Goal: Use online tool/utility: Use online tool/utility

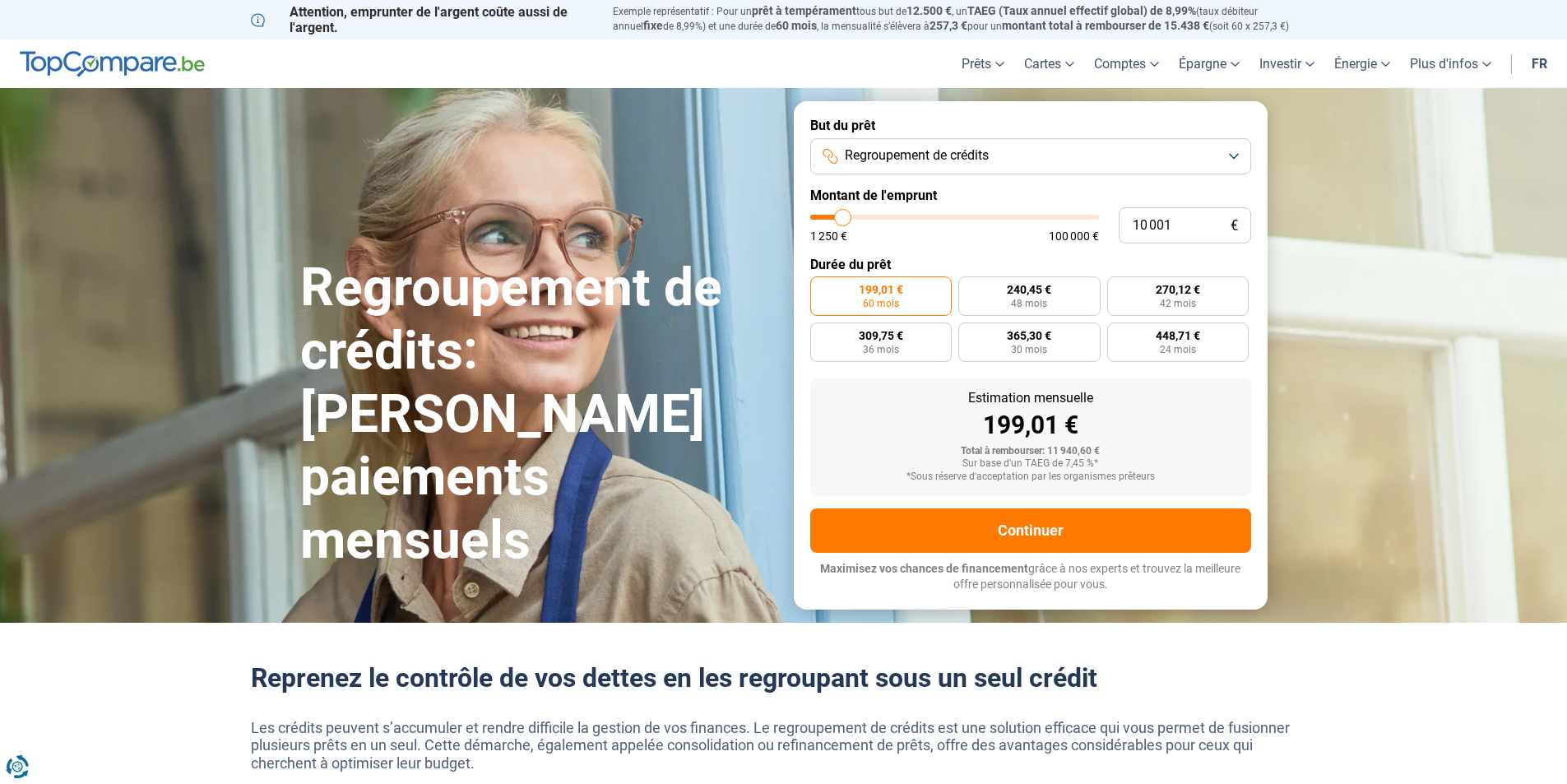
type input "9 750"
type input "9750"
type input "10 000"
type input "10000"
type input "10 250"
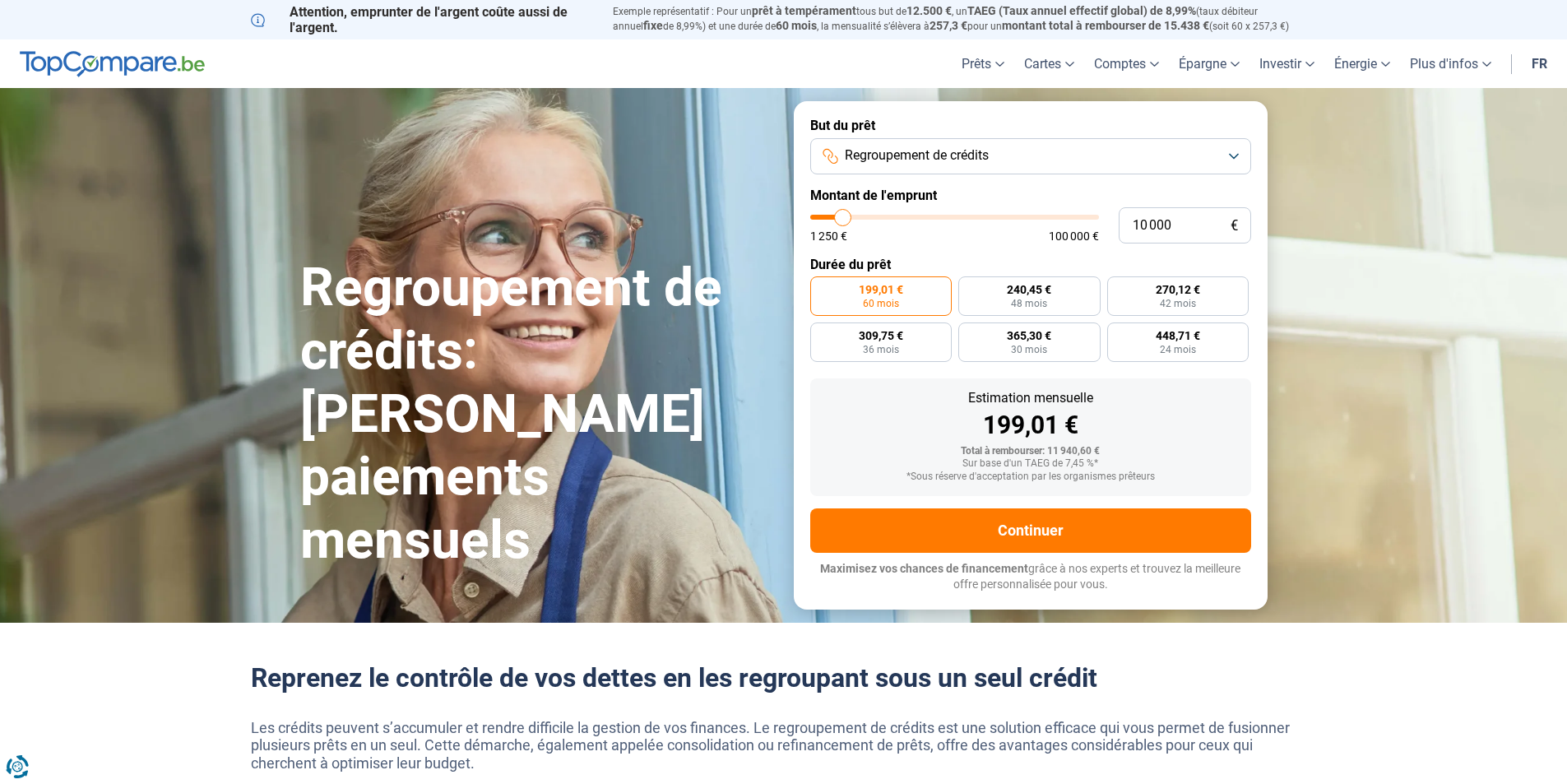
type input "10250"
type input "11 000"
type input "11000"
type input "12 000"
type input "12000"
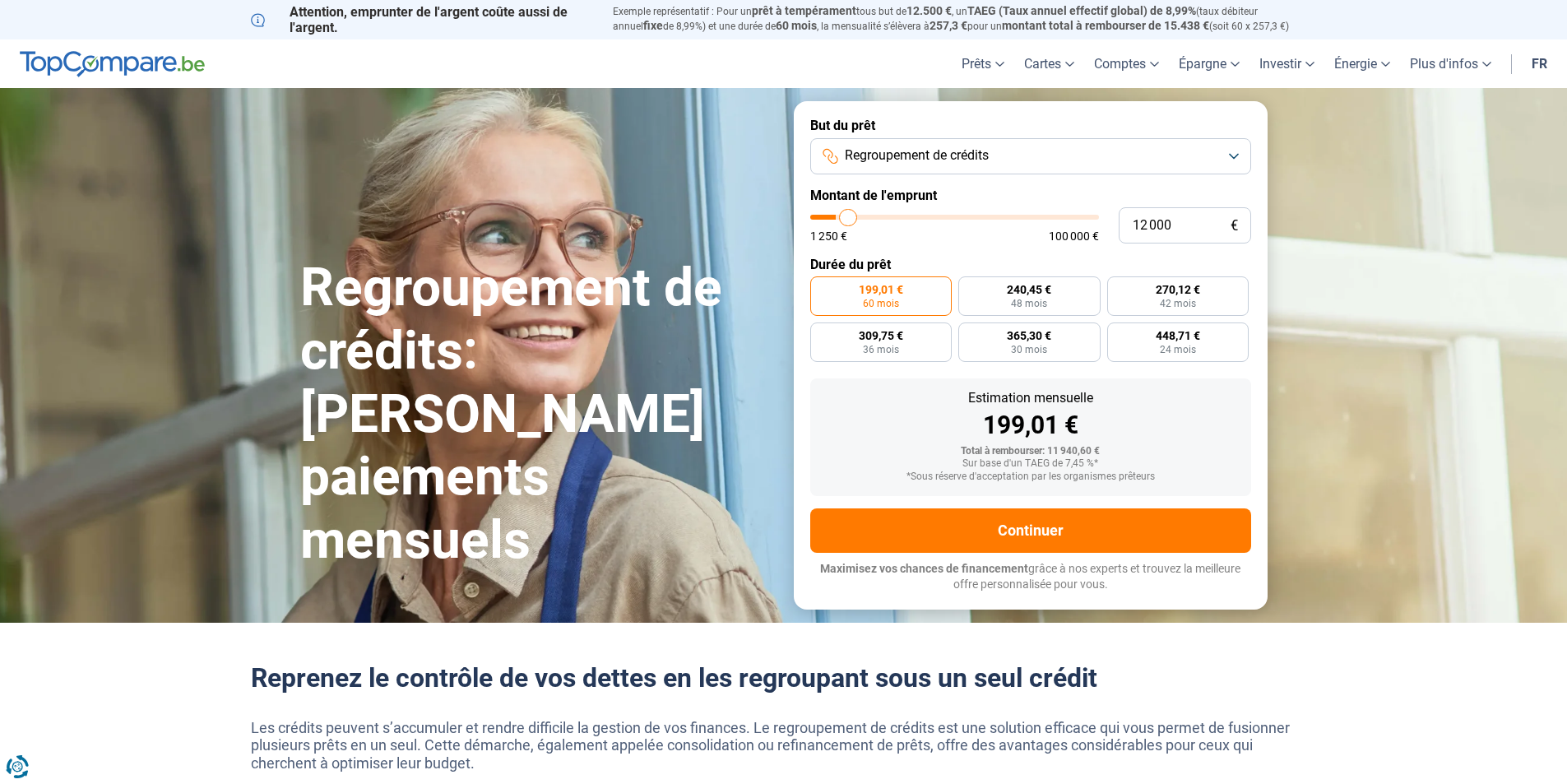
type input "14 250"
type input "14250"
type input "17 500"
type input "17500"
type input "22 000"
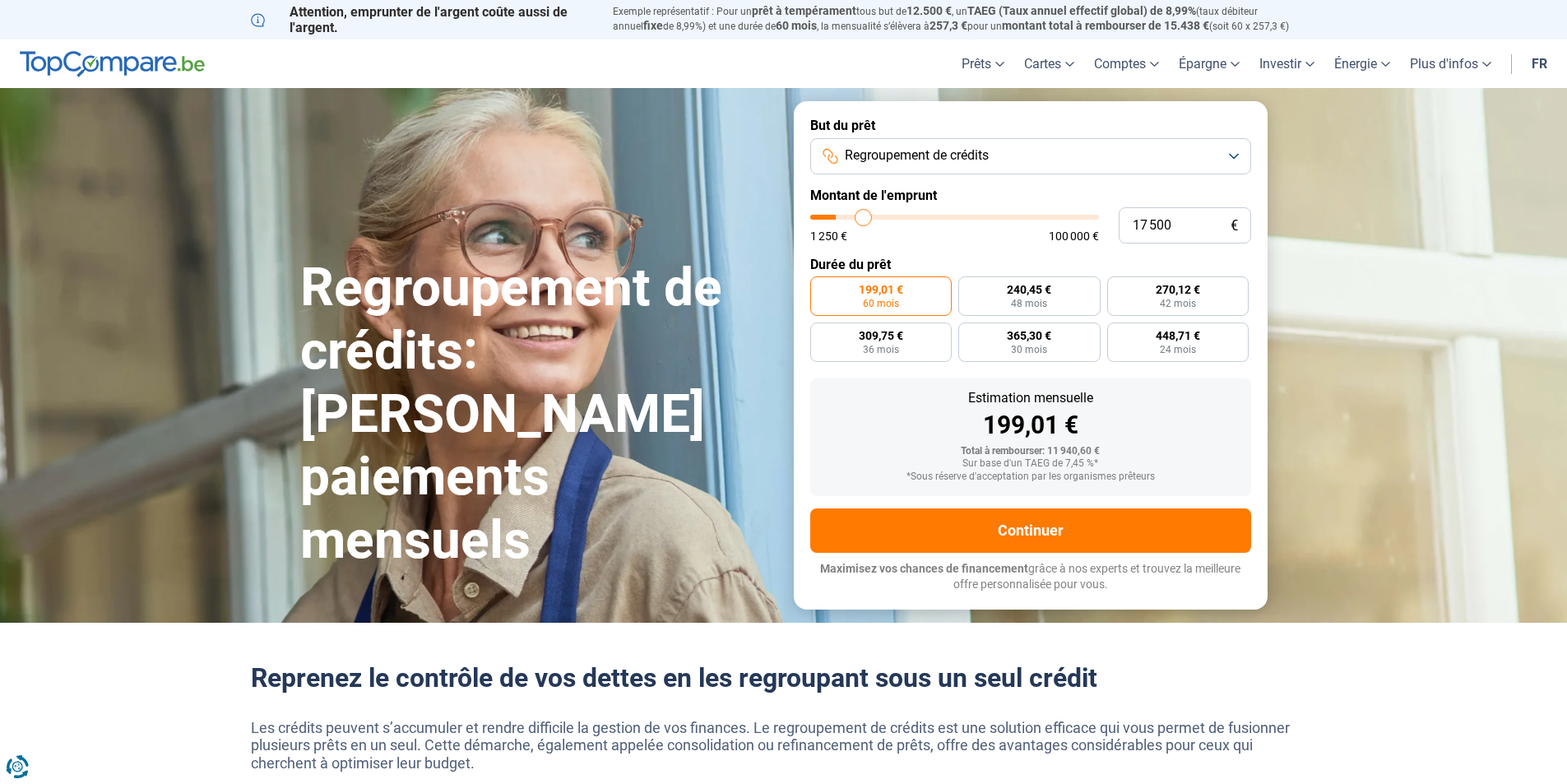
type input "22000"
type input "23 750"
type input "23750"
type input "24 500"
type input "24500"
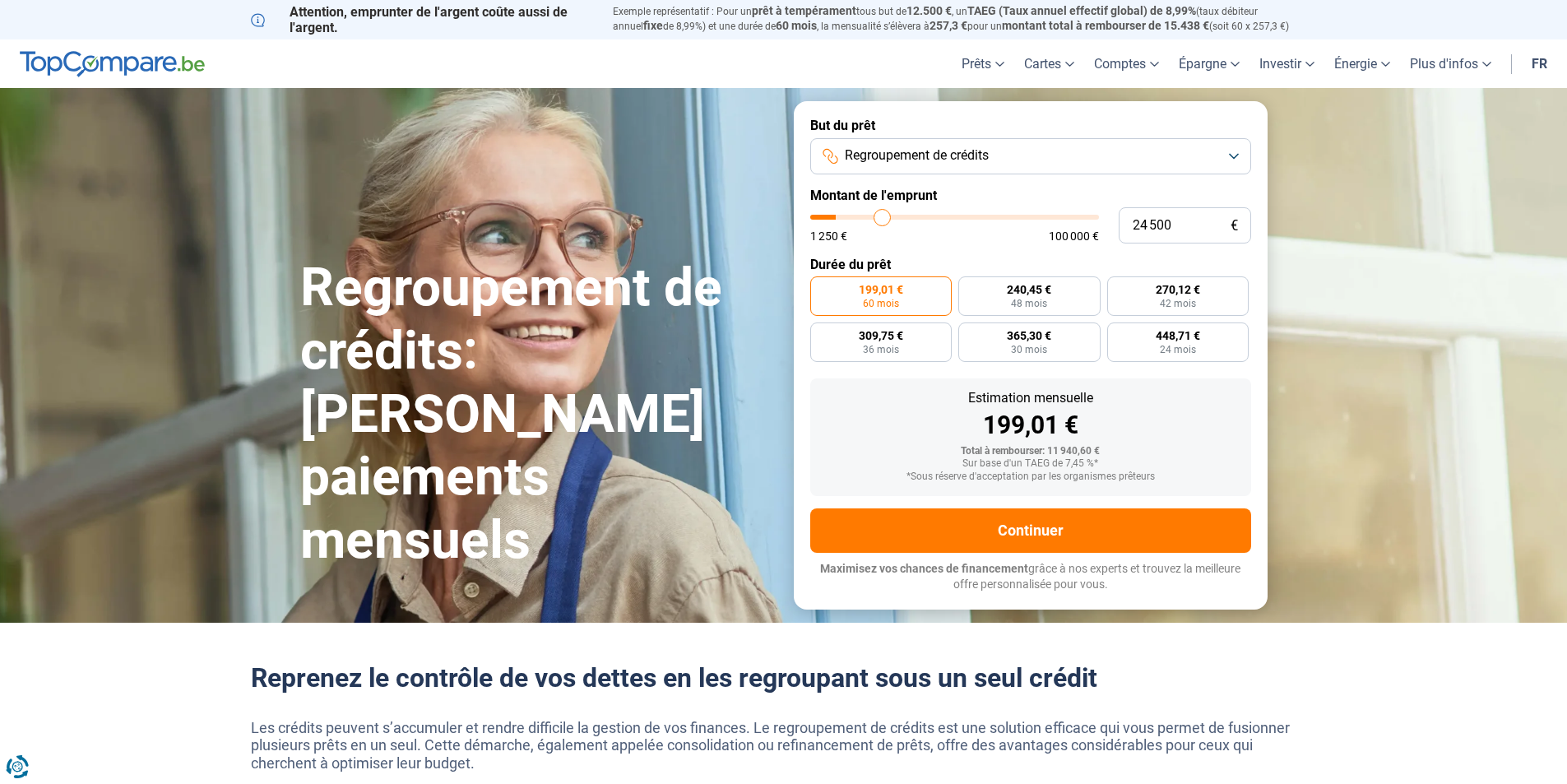
type input "25 750"
type input "25750"
type input "26 000"
type input "26000"
type input "26 250"
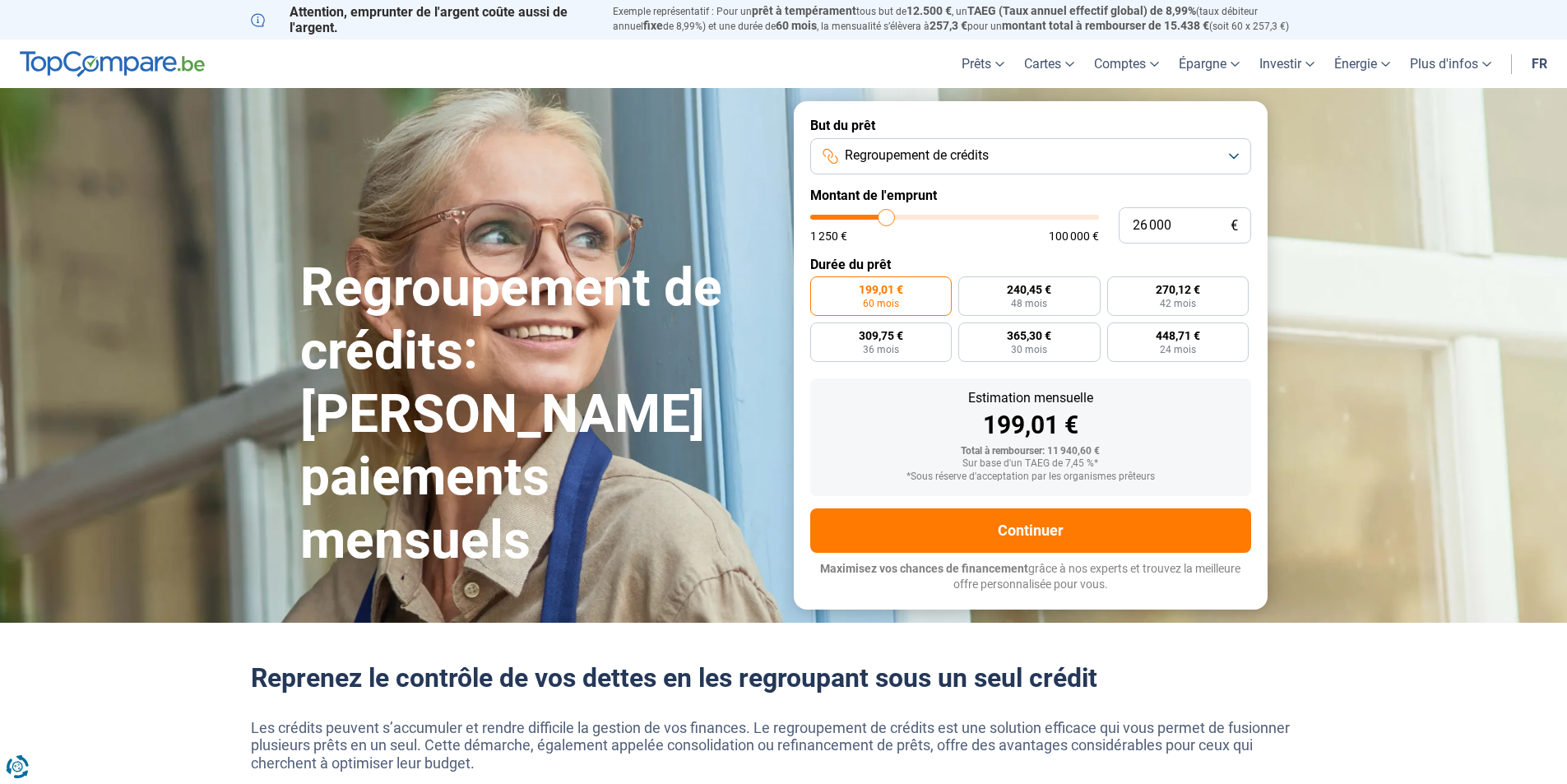
type input "26250"
type input "26 750"
type input "26750"
type input "28 750"
type input "28750"
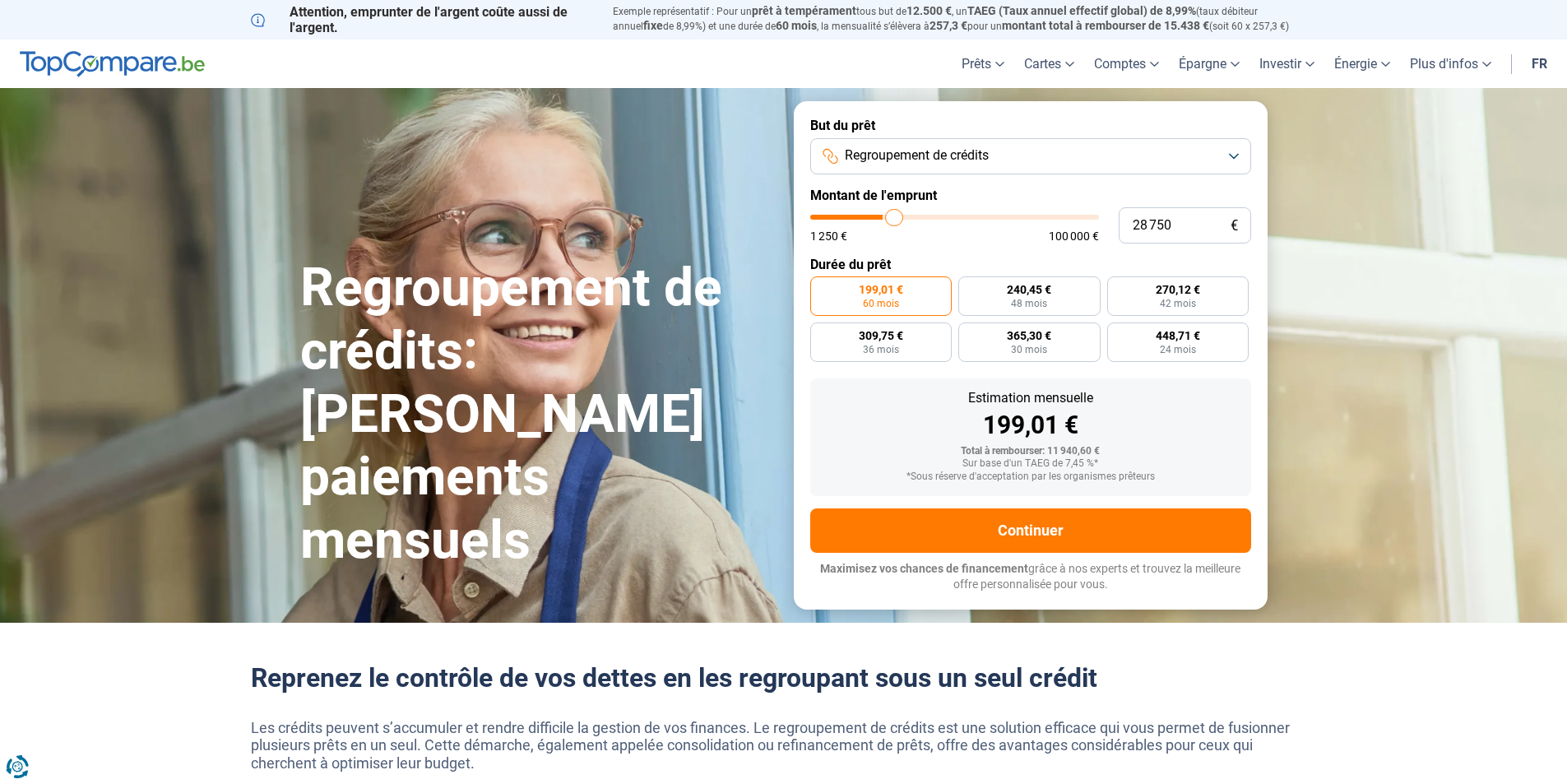
type input "31 000"
type input "31000"
type input "32 000"
type input "32000"
type input "33 250"
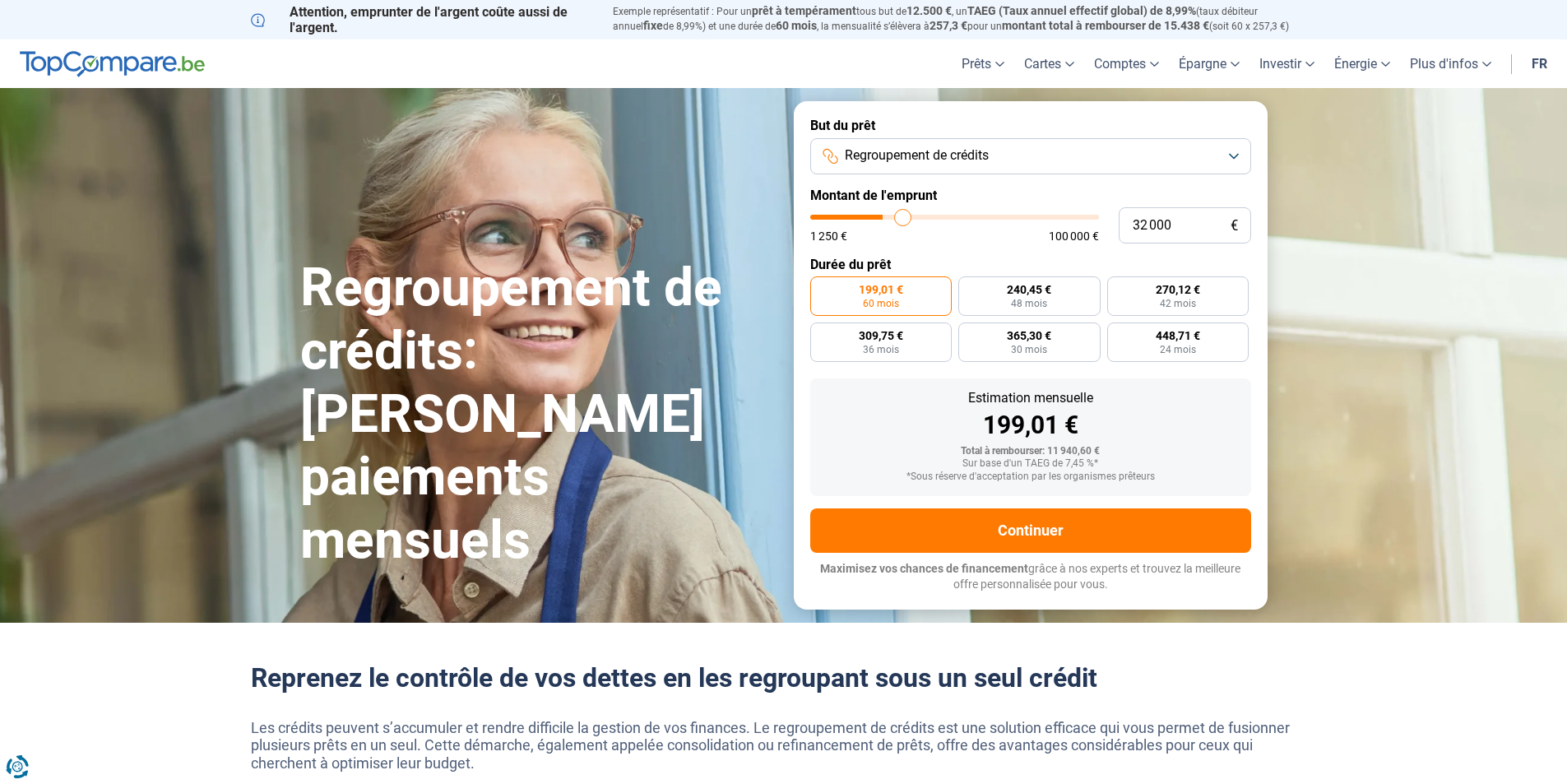
type input "33250"
type input "33 750"
type input "33750"
type input "34 000"
type input "34000"
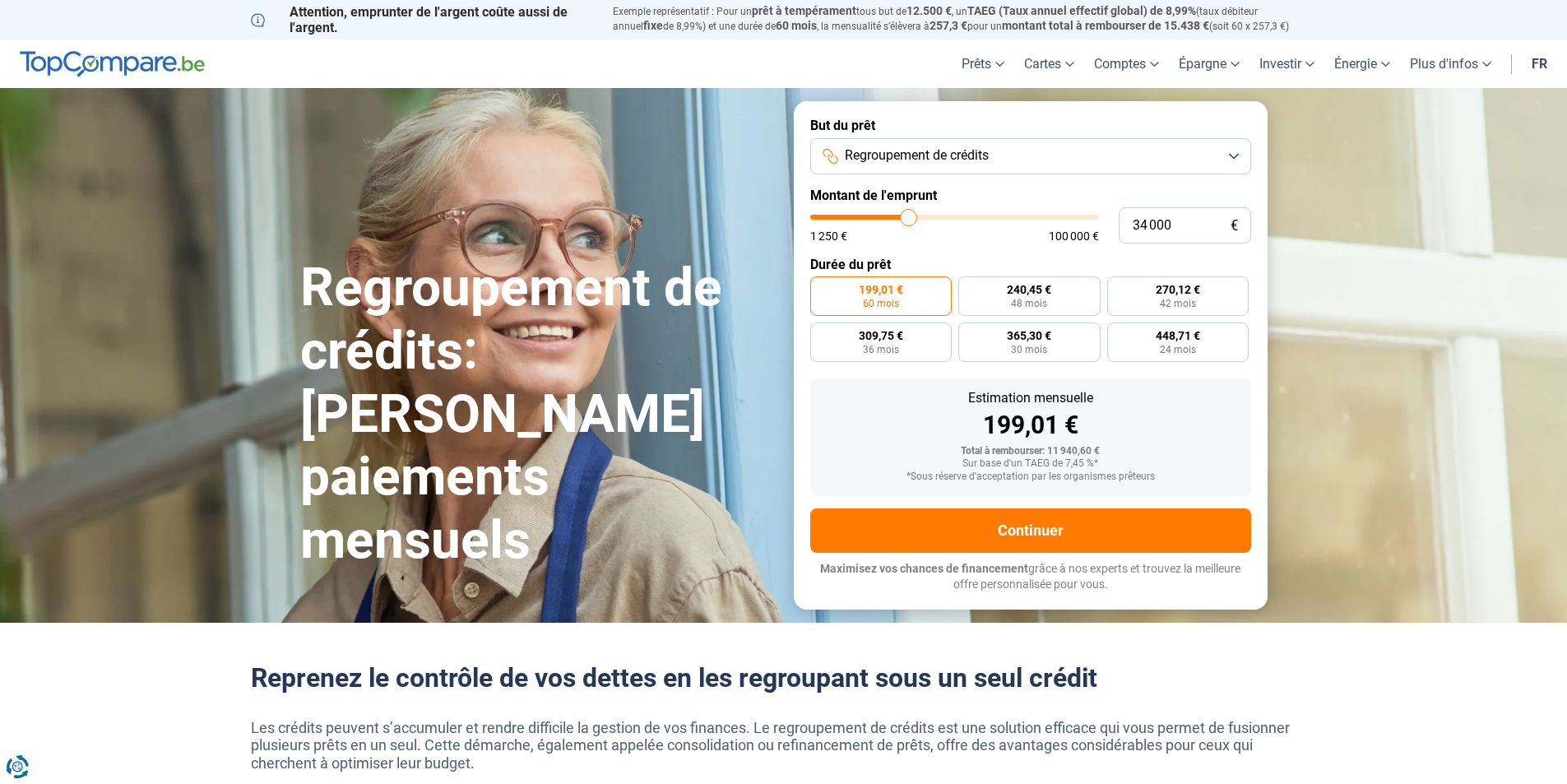
type input "35 000"
type input "35000"
type input "35 500"
type input "35500"
type input "36 500"
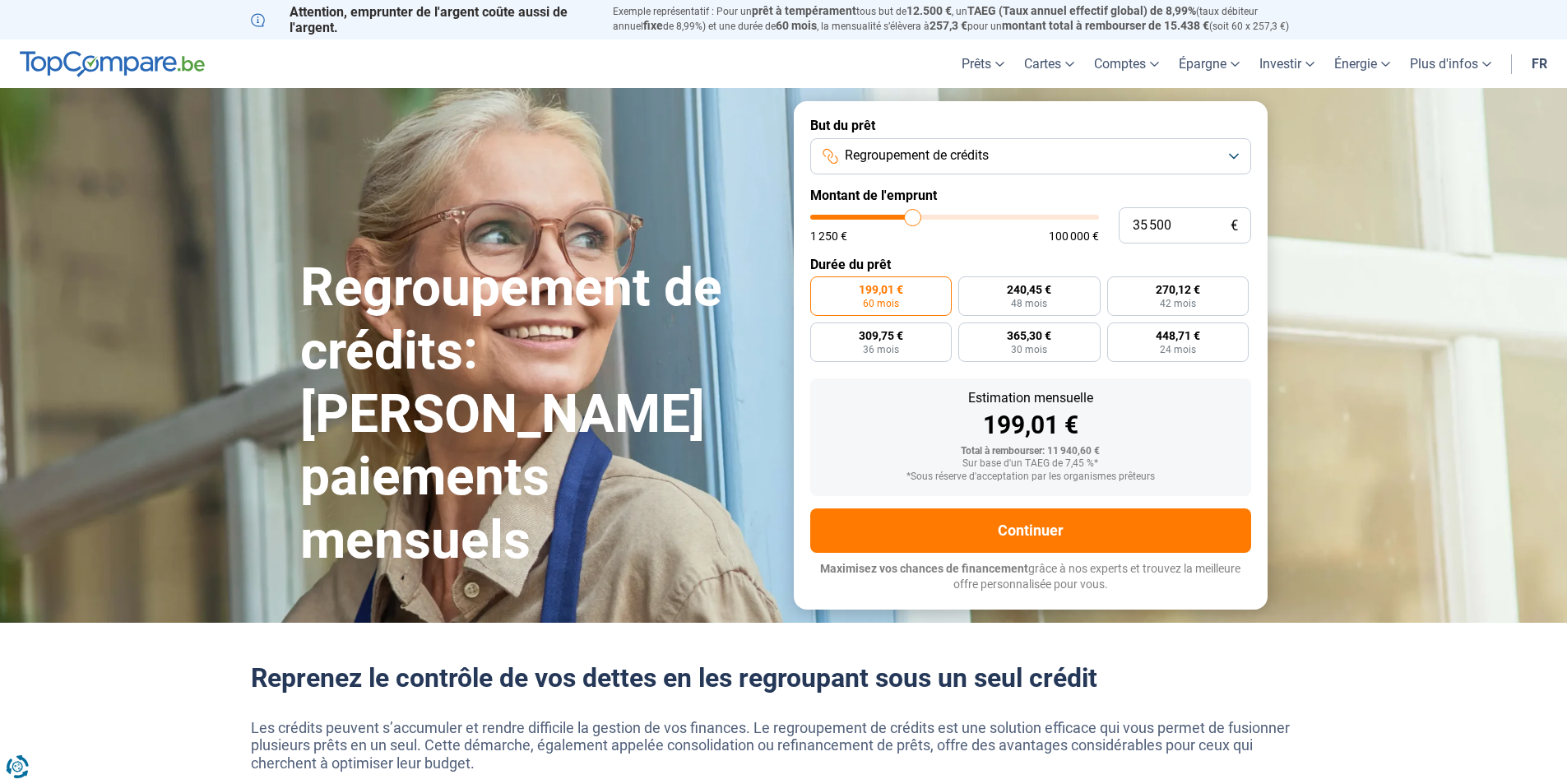
type input "36500"
type input "37 250"
type input "37250"
type input "37 750"
type input "37750"
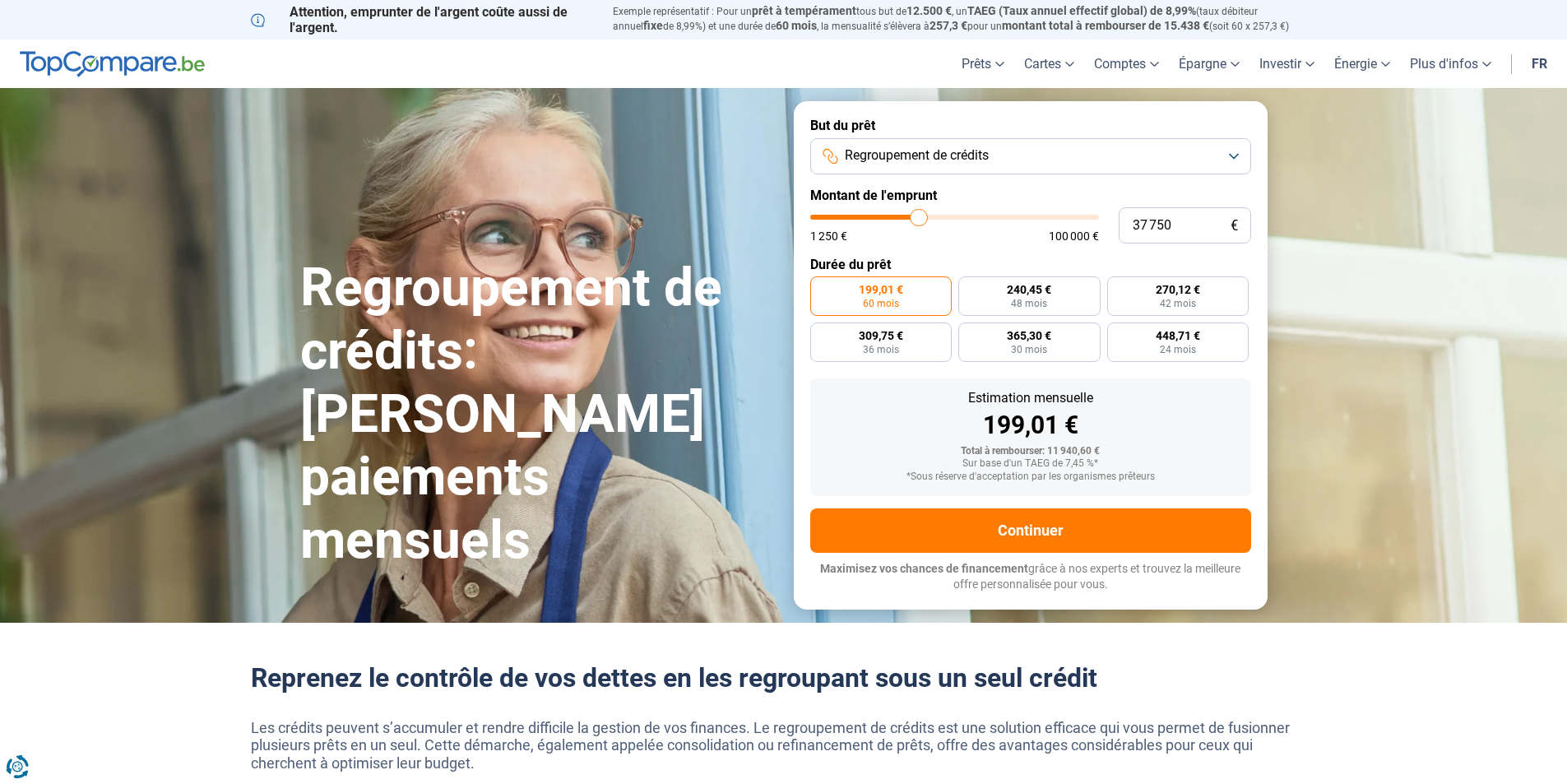
type input "38 000"
type input "38000"
type input "38 250"
type input "38250"
type input "38 500"
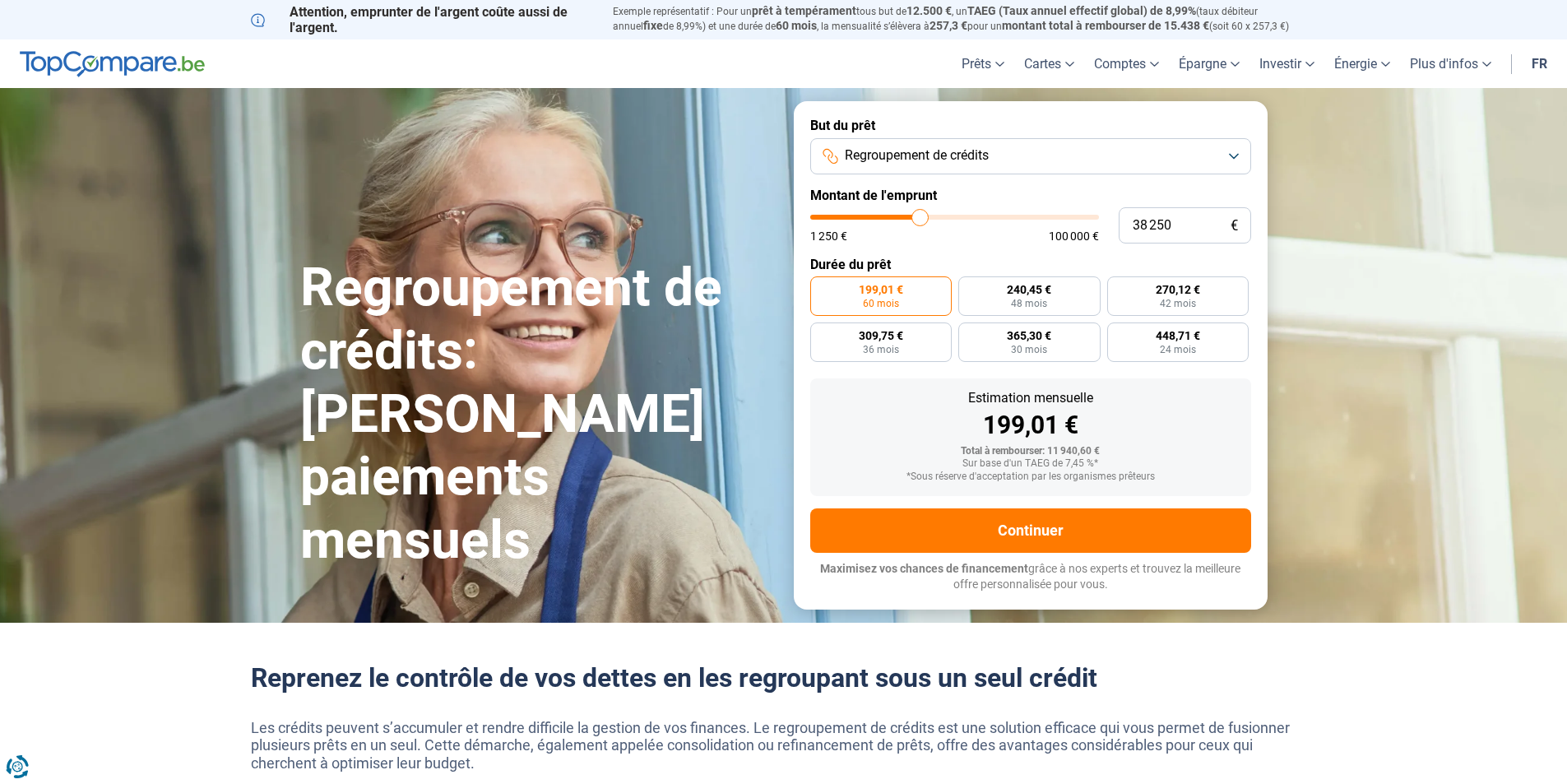
type input "38500"
type input "38 750"
type input "38750"
type input "39 250"
type input "39250"
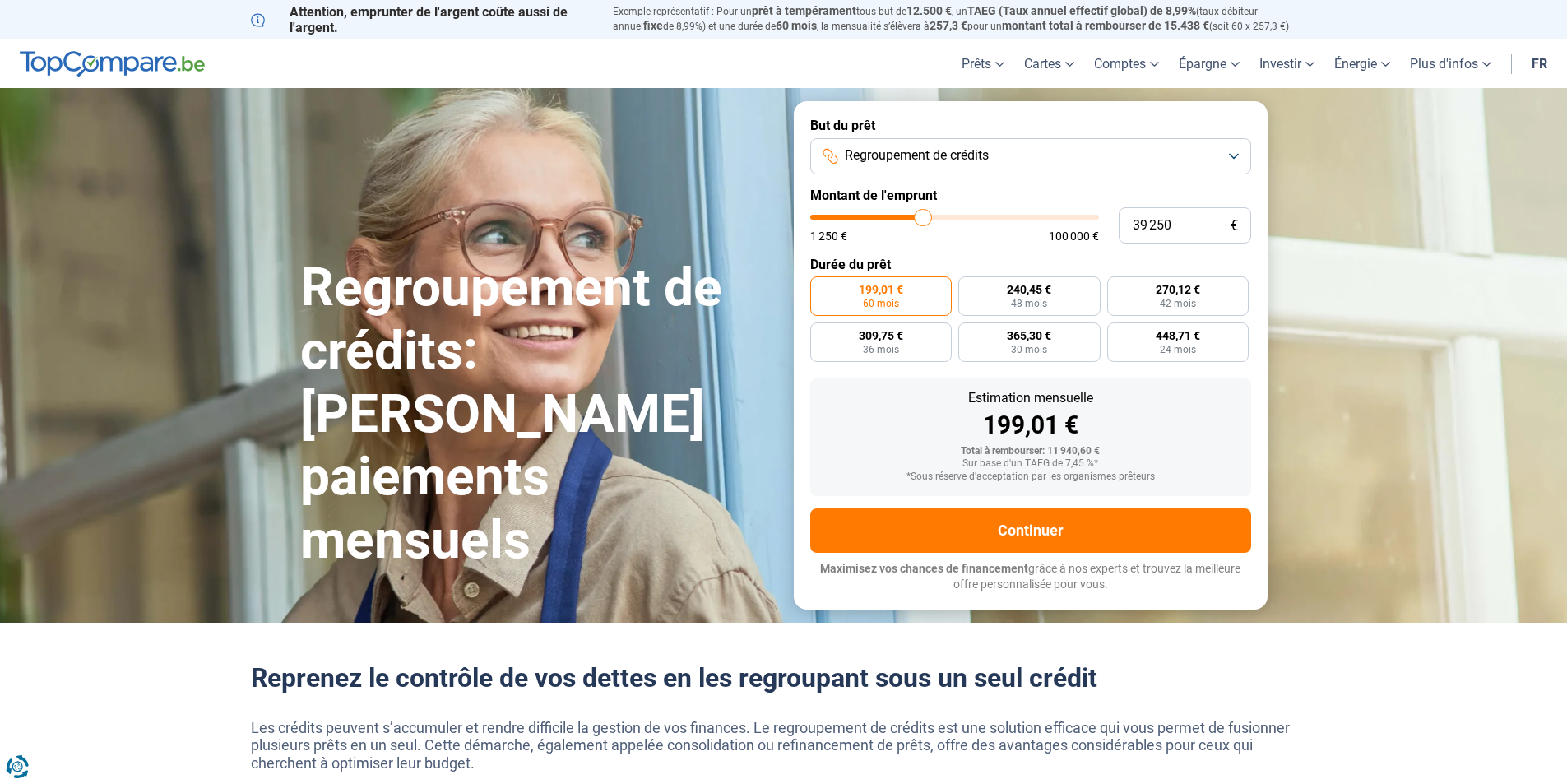
type input "39 500"
type input "39500"
type input "39 750"
type input "39750"
type input "40 000"
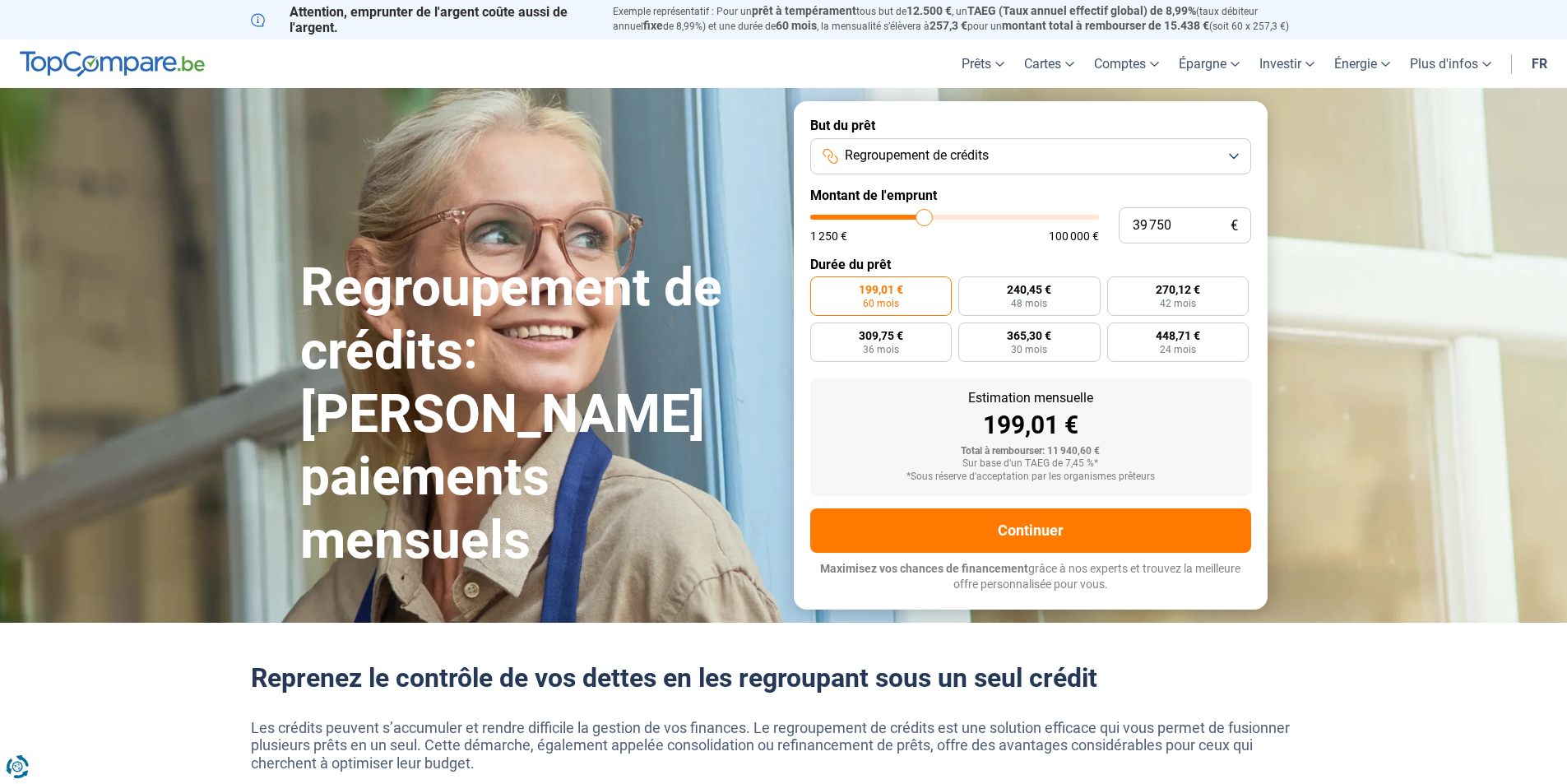
type input "40000"
type input "40 250"
type input "40250"
type input "40 750"
type input "40750"
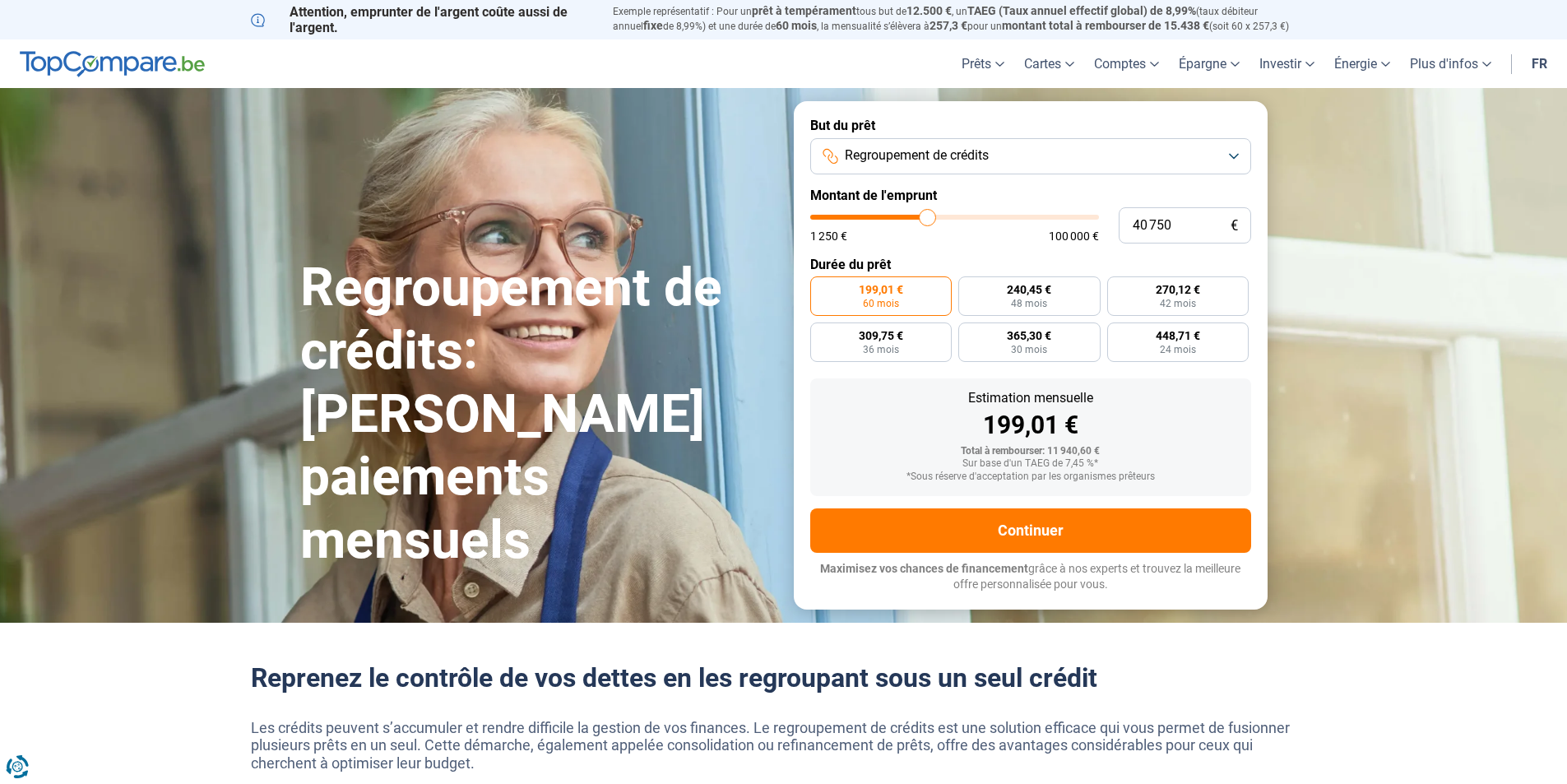
type input "41 000"
type input "41000"
type input "41 250"
type input "41250"
type input "41 500"
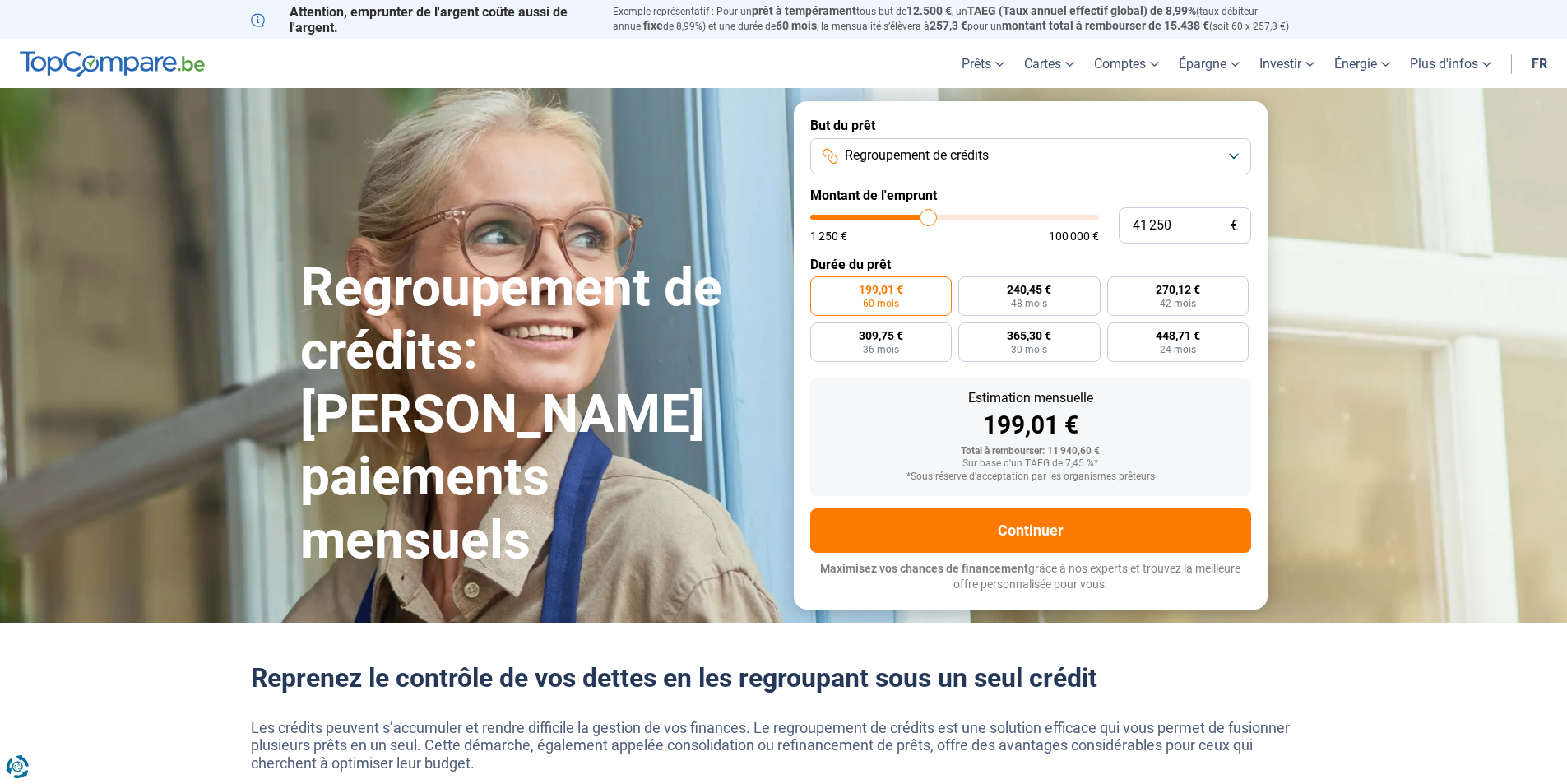
type input "41500"
type input "42 000"
drag, startPoint x: 842, startPoint y: 221, endPoint x: 931, endPoint y: 222, distance: 89.0
type input "42000"
click at [931, 220] on input "range" at bounding box center [955, 217] width 289 height 5
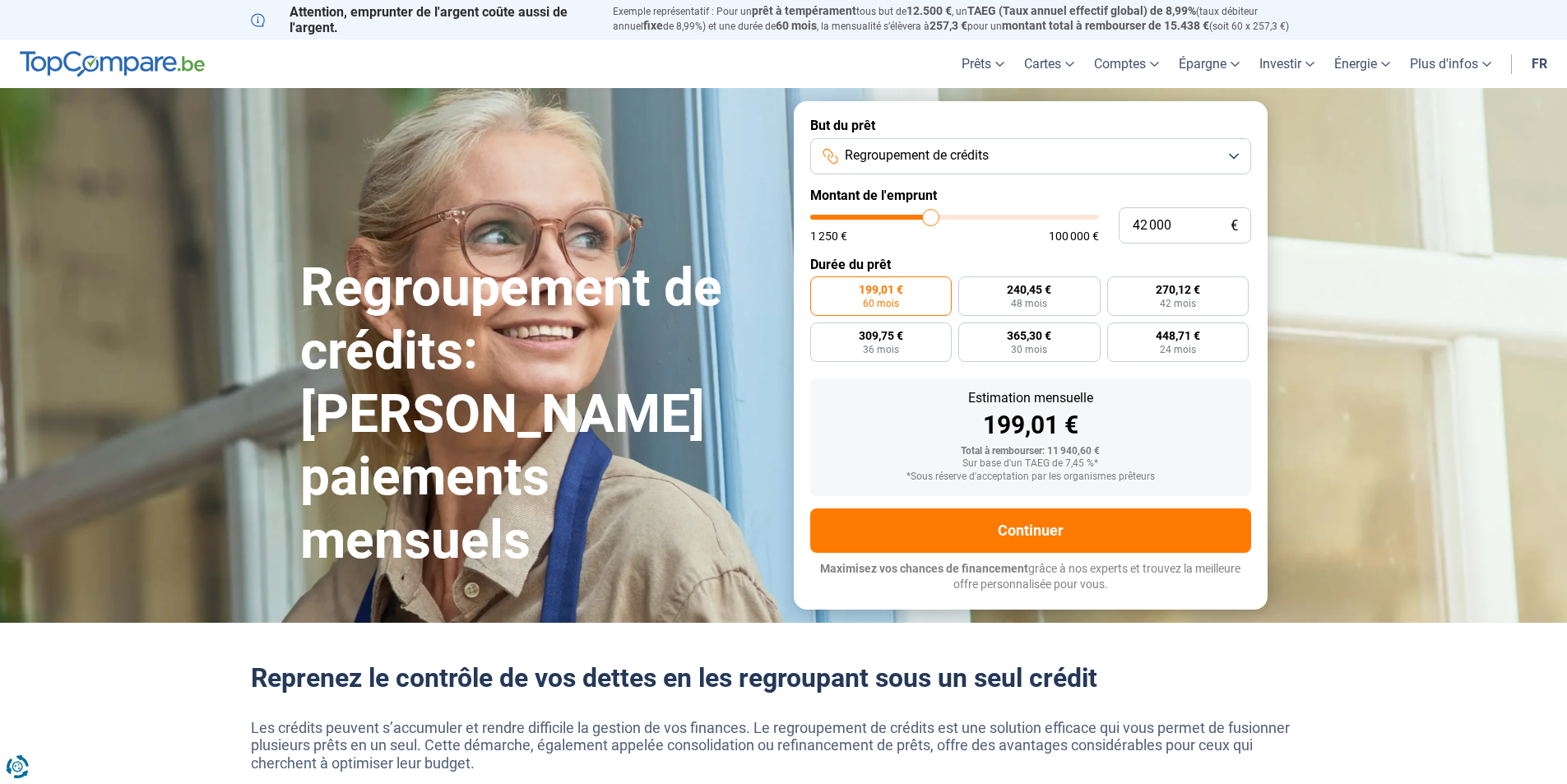
radio input "false"
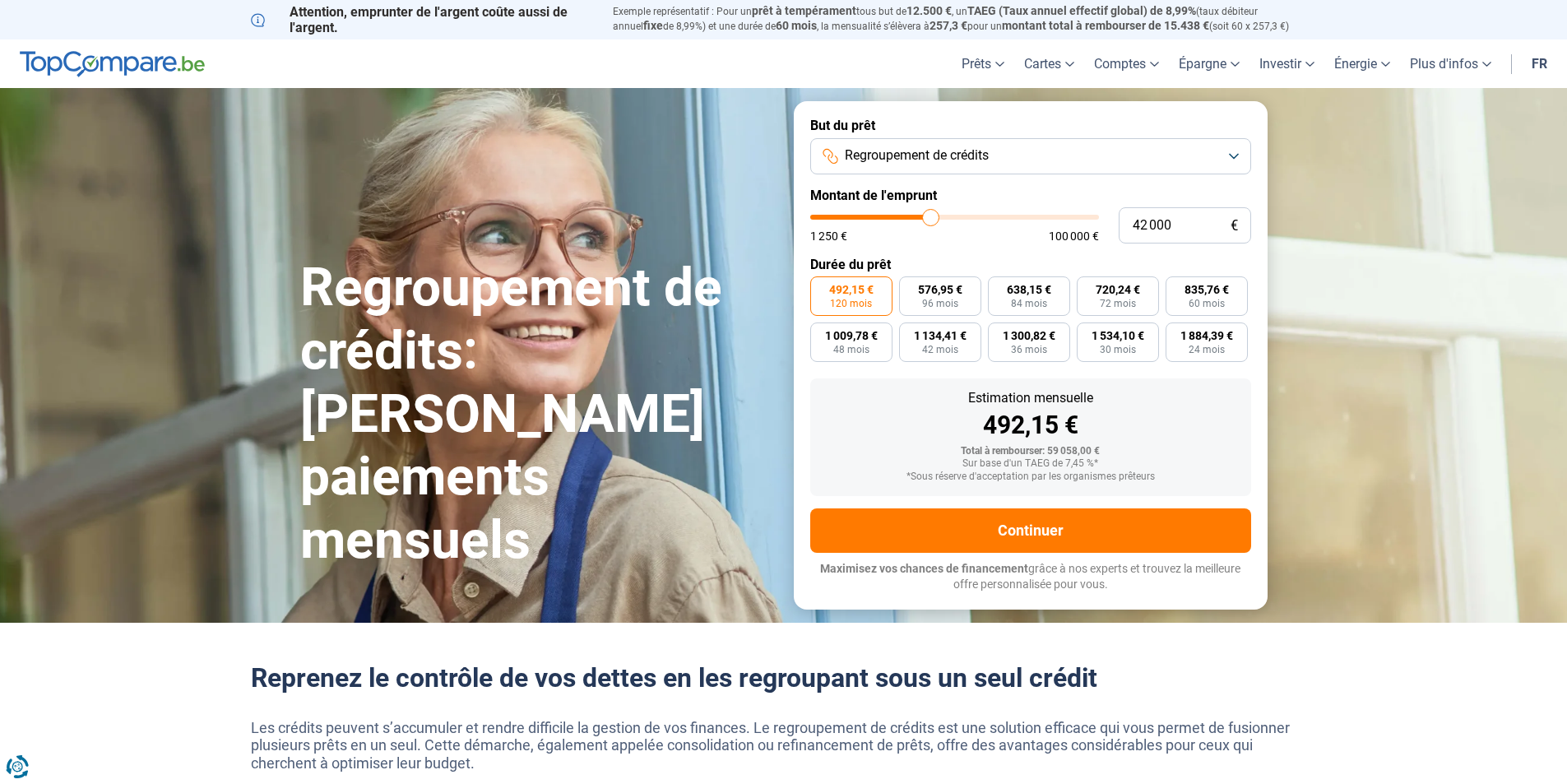
type input "41 250"
type input "41250"
type input "41 000"
type input "41000"
type input "40 750"
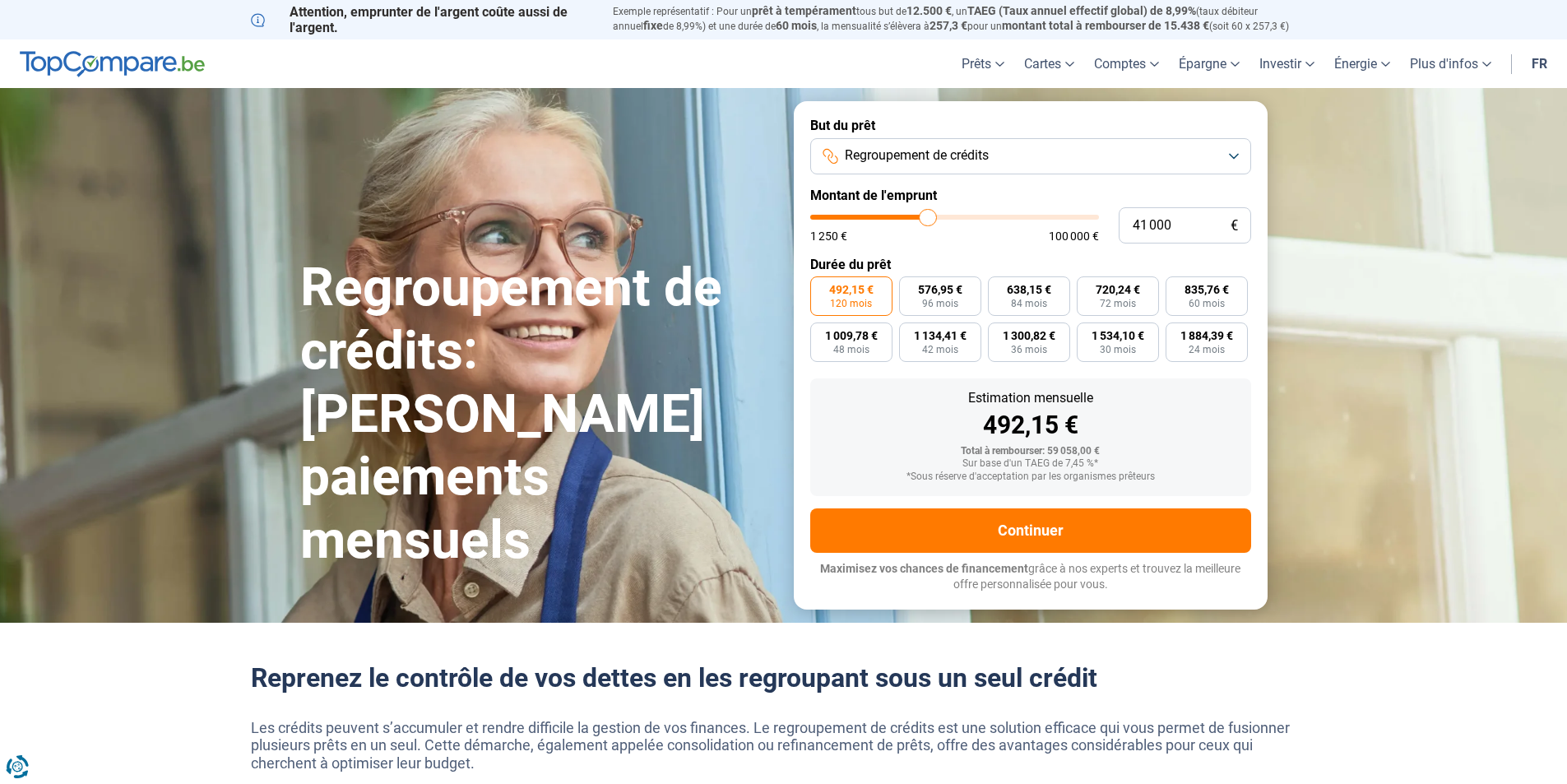
type input "40750"
type input "40 250"
type input "40250"
type input "40 000"
type input "40000"
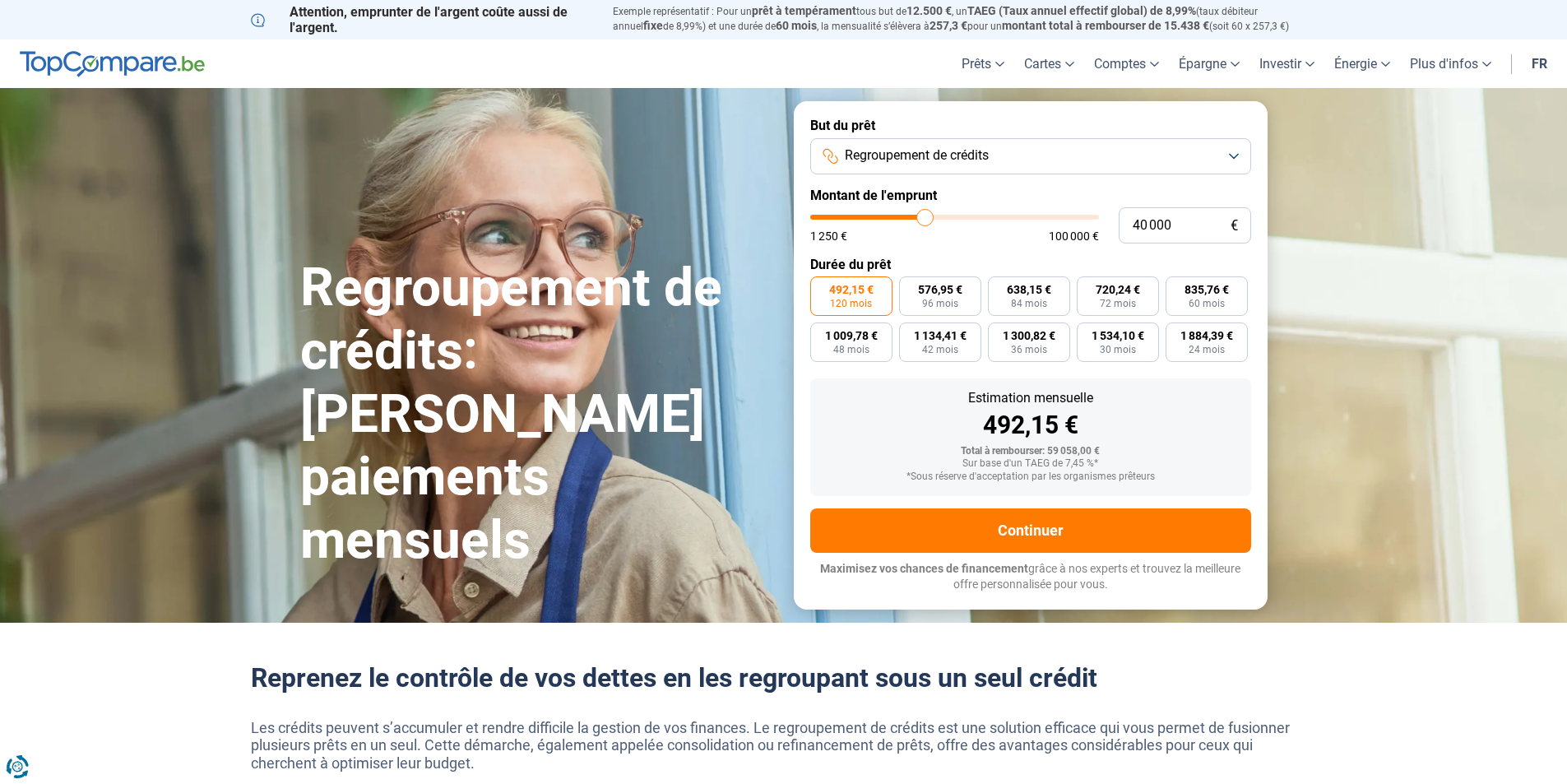
click at [925, 220] on input "range" at bounding box center [955, 217] width 289 height 5
